Goal: Information Seeking & Learning: Learn about a topic

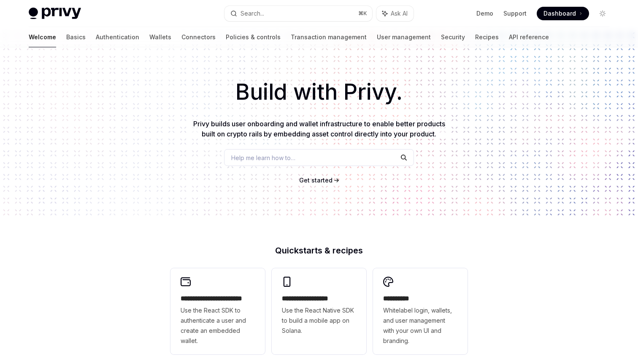
scroll to position [21, 0]
click at [252, 157] on span "Help me learn how to…" at bounding box center [263, 156] width 64 height 9
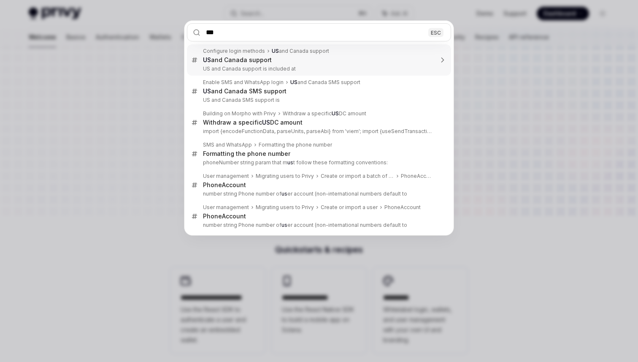
type input "****"
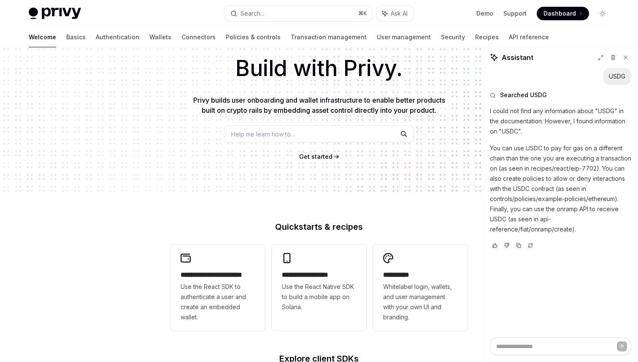
scroll to position [47, 0]
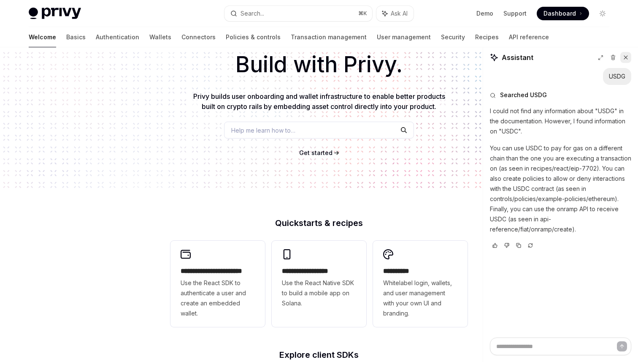
click at [626, 54] on icon at bounding box center [626, 57] width 6 height 6
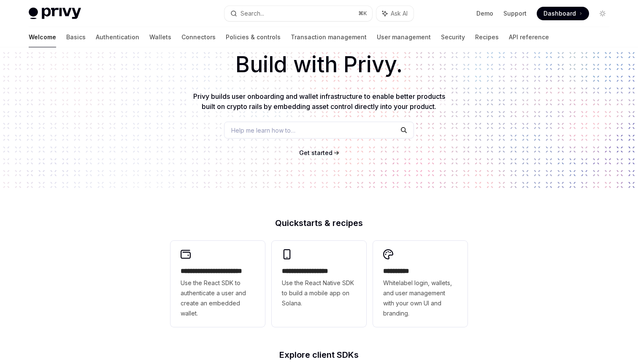
click at [131, 39] on div "Welcome Basics Authentication Wallets Connectors Policies & controls Transactio…" at bounding box center [289, 37] width 521 height 20
click at [149, 39] on link "Wallets" at bounding box center [160, 37] width 22 height 20
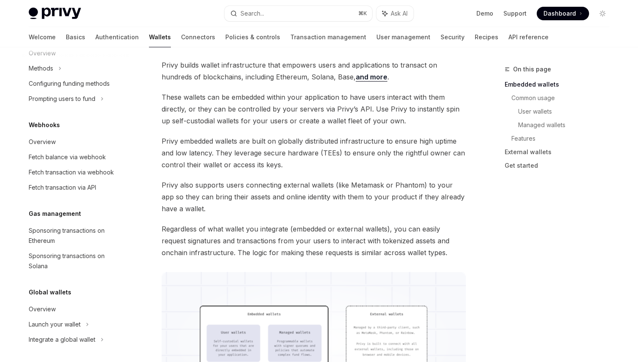
scroll to position [369, 0]
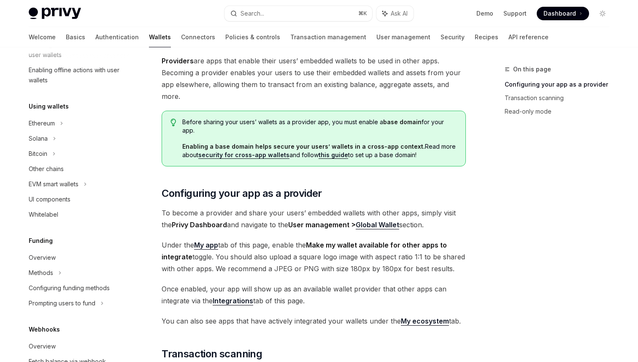
scroll to position [162, 0]
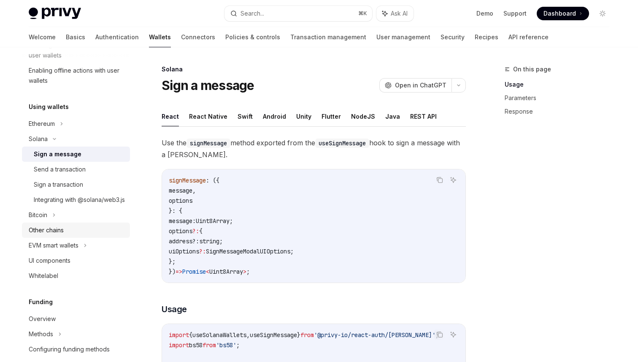
click at [61, 235] on div "Other chains" at bounding box center [46, 230] width 35 height 10
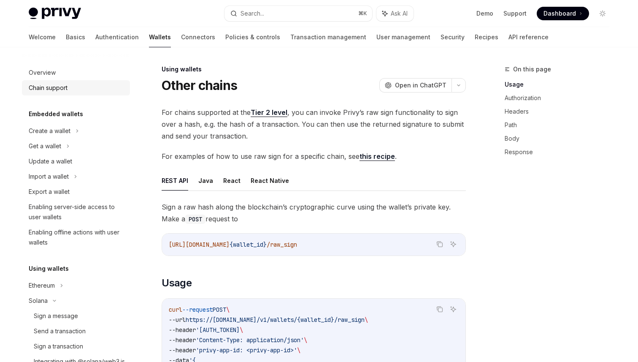
click at [61, 90] on div "Chain support" at bounding box center [48, 88] width 39 height 10
type textarea "*"
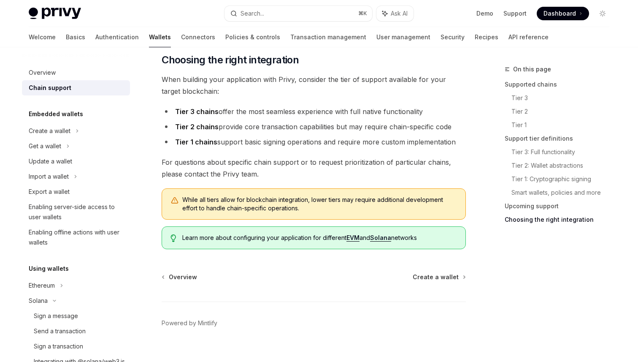
scroll to position [1027, 0]
